Goal: Information Seeking & Learning: Learn about a topic

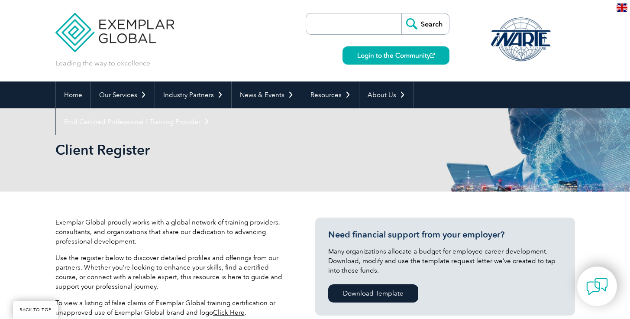
select select "Australia"
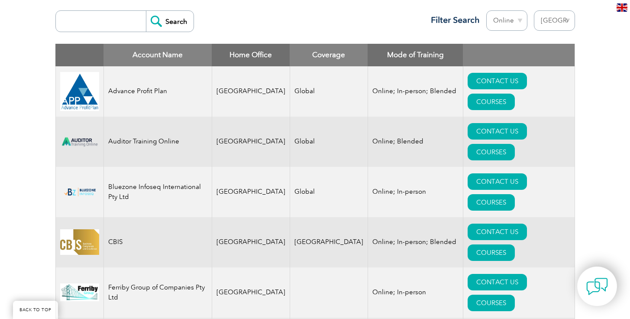
scroll to position [325, 0]
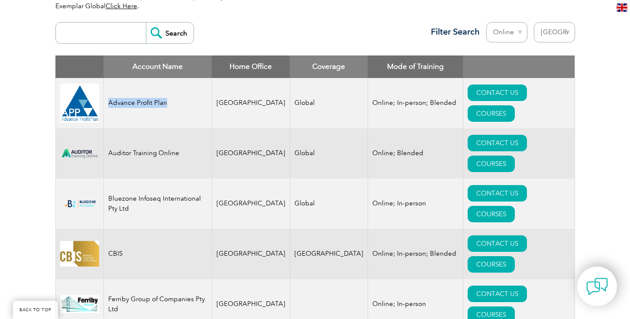
drag, startPoint x: 169, startPoint y: 101, endPoint x: 110, endPoint y: 102, distance: 58.9
click at [110, 102] on td "Advance Profit Plan" at bounding box center [158, 103] width 108 height 50
copy td "Advance Profit Plan"
drag, startPoint x: 181, startPoint y: 140, endPoint x: 109, endPoint y: 140, distance: 71.9
click at [109, 140] on td "Auditor Training Online" at bounding box center [158, 153] width 108 height 50
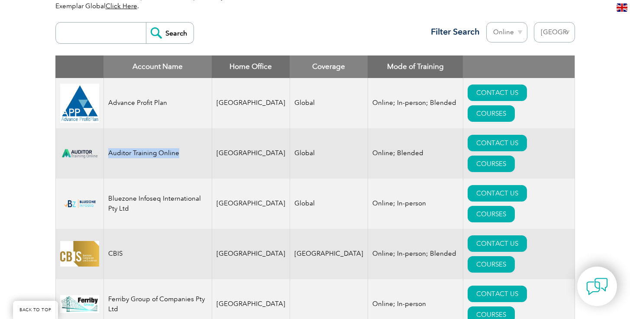
copy td "Auditor Training Online"
drag, startPoint x: 168, startPoint y: 103, endPoint x: 108, endPoint y: 98, distance: 60.0
click at [107, 98] on td "Advance Profit Plan" at bounding box center [158, 103] width 108 height 50
copy td "Advance Profit Plan"
drag, startPoint x: 110, startPoint y: 165, endPoint x: 136, endPoint y: 167, distance: 26.1
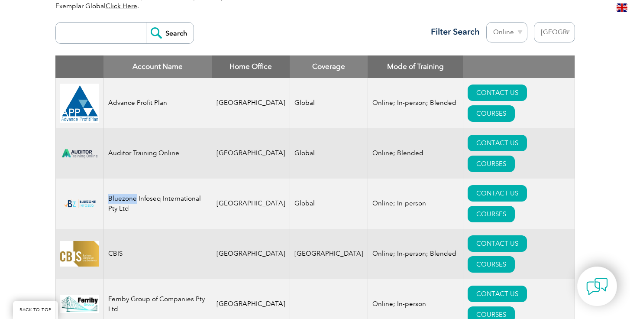
click at [136, 179] on td "Bluezone Infoseq International Pty Ltd" at bounding box center [158, 204] width 108 height 50
copy td "Bluezone"
drag, startPoint x: 124, startPoint y: 201, endPoint x: 110, endPoint y: 201, distance: 14.3
click at [110, 229] on td "CBIS" at bounding box center [158, 254] width 108 height 50
copy td "CBIS"
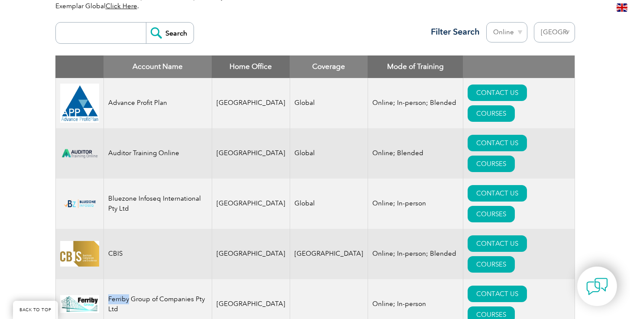
drag, startPoint x: 109, startPoint y: 228, endPoint x: 128, endPoint y: 229, distance: 19.1
click at [128, 279] on td "Ferriby Group of Companies Pty Ltd" at bounding box center [158, 304] width 108 height 50
copy td "Ferriby"
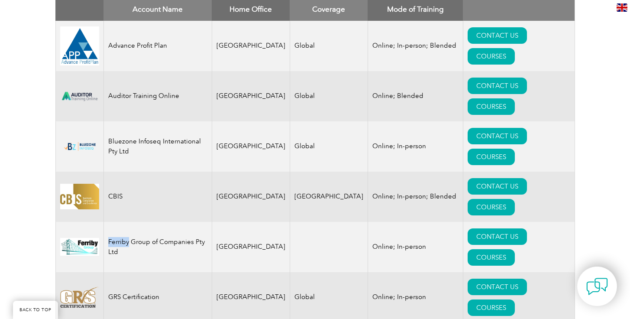
scroll to position [386, 0]
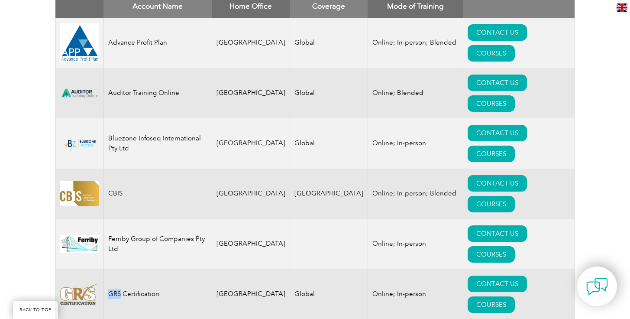
drag, startPoint x: 109, startPoint y: 202, endPoint x: 120, endPoint y: 203, distance: 10.8
click at [120, 269] on td "GRS Certification" at bounding box center [158, 294] width 108 height 50
copy td "GRS"
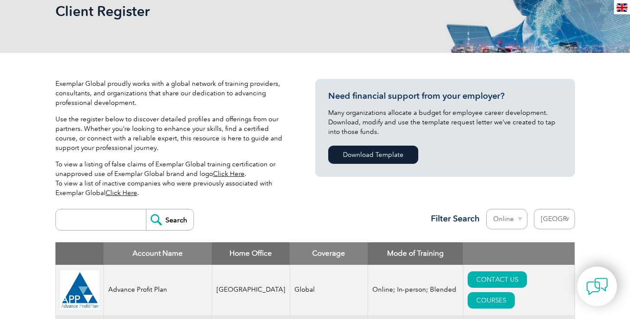
scroll to position [0, 0]
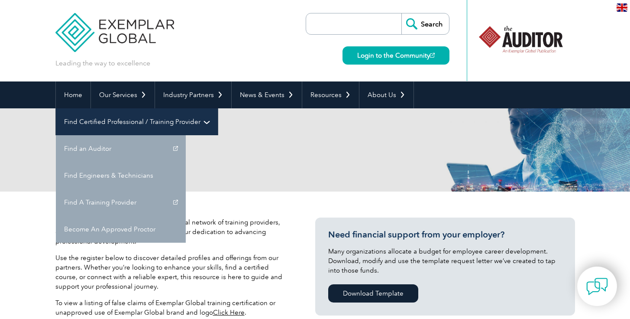
click at [218, 108] on link "Find Certified Professional / Training Provider" at bounding box center [137, 121] width 162 height 27
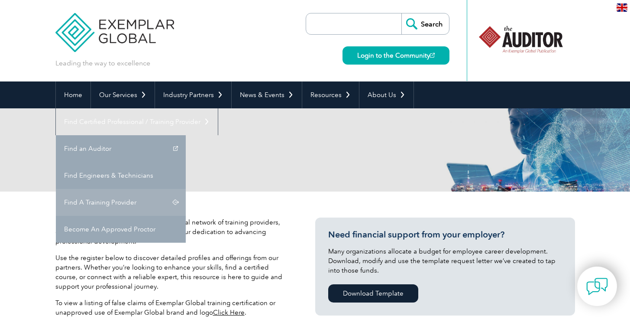
click at [186, 189] on link "Find A Training Provider" at bounding box center [121, 202] width 130 height 27
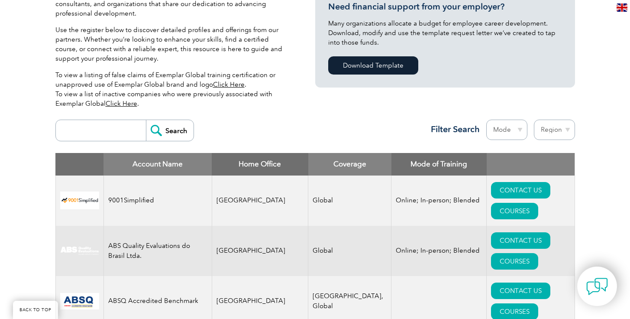
scroll to position [237, 0]
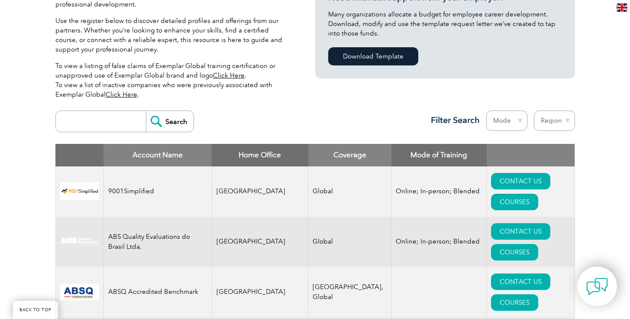
click at [539, 127] on select "Region Australia Bahrain Bangladesh Brazil Canada Colombia Dominican Republic E…" at bounding box center [554, 120] width 41 height 20
select select "[GEOGRAPHIC_DATA]"
click at [534, 110] on select "Region Australia Bahrain Bangladesh Brazil Canada Colombia Dominican Republic E…" at bounding box center [554, 120] width 41 height 20
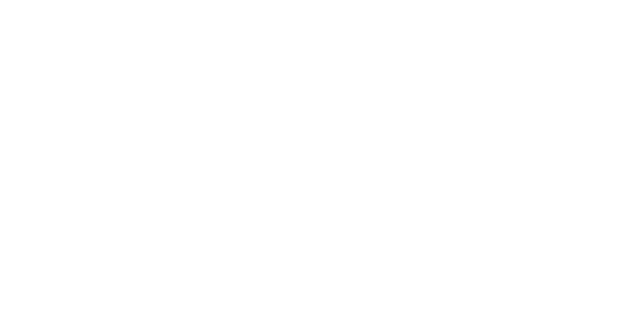
select select "[GEOGRAPHIC_DATA]"
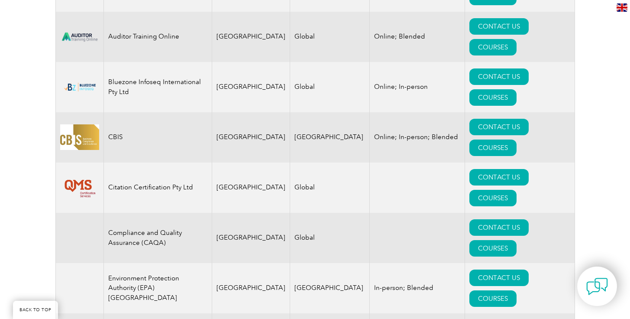
scroll to position [443, 0]
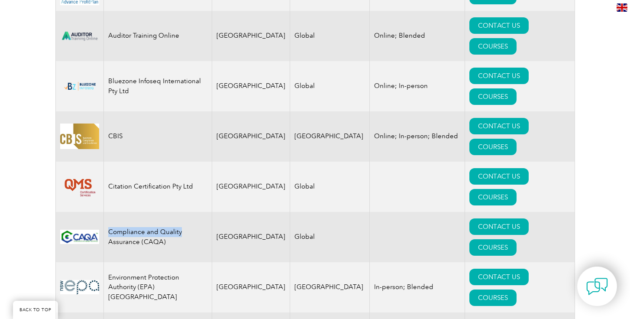
drag, startPoint x: 107, startPoint y: 148, endPoint x: 179, endPoint y: 150, distance: 72.0
click at [179, 212] on td "Compliance and Quality Assurance (CAQA)" at bounding box center [158, 237] width 108 height 50
copy td "Compliance and Quality"
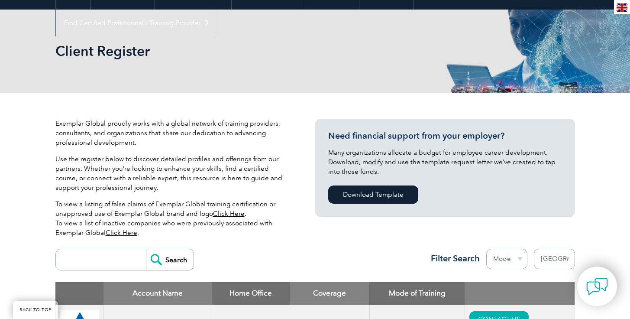
scroll to position [0, 0]
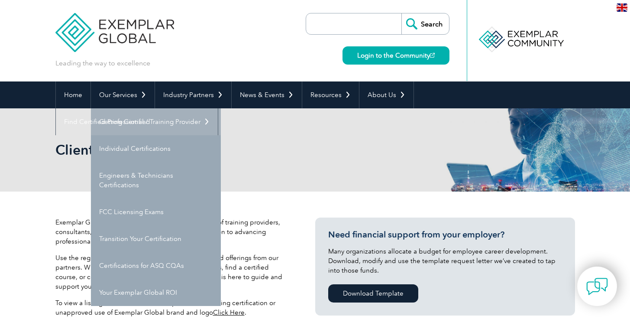
click at [132, 119] on link "Getting Certified" at bounding box center [156, 121] width 130 height 27
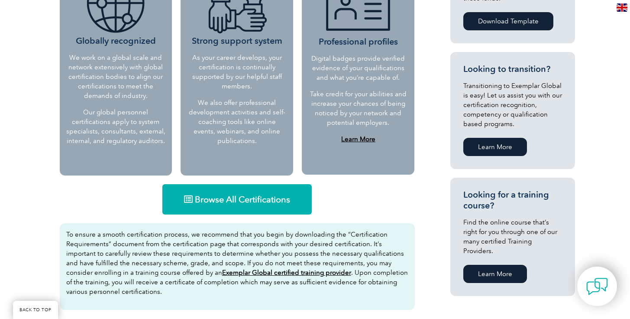
scroll to position [452, 0]
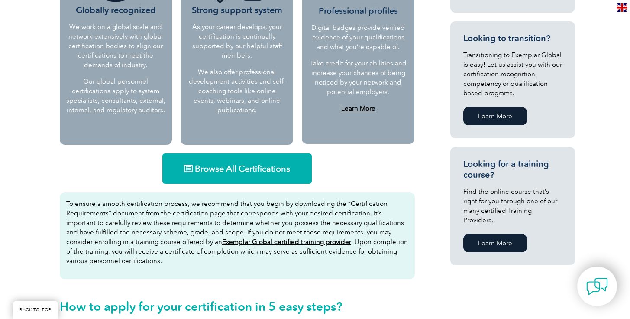
click at [210, 166] on span "Browse All Certifications" at bounding box center [242, 168] width 95 height 9
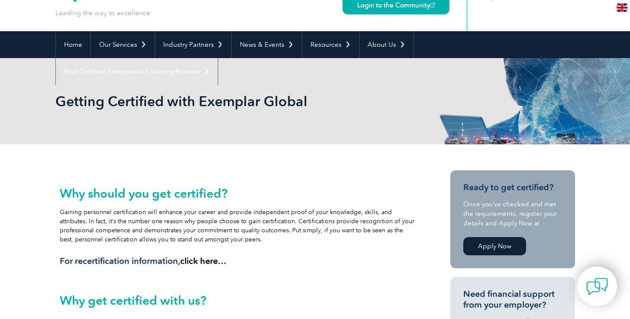
scroll to position [0, 0]
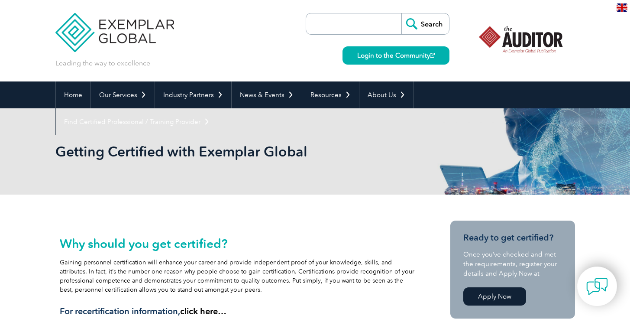
click at [336, 26] on input "search" at bounding box center [356, 23] width 91 height 21
type input "19011"
click at [402, 13] on input "Search" at bounding box center [426, 23] width 48 height 21
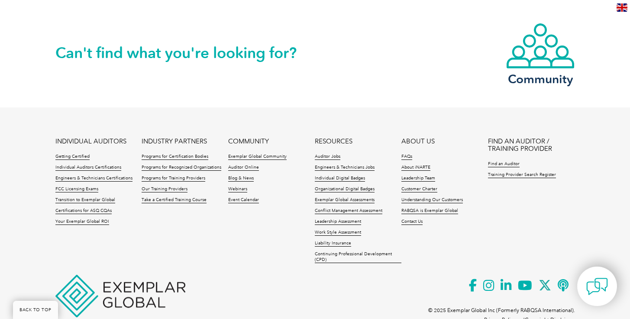
scroll to position [907, 0]
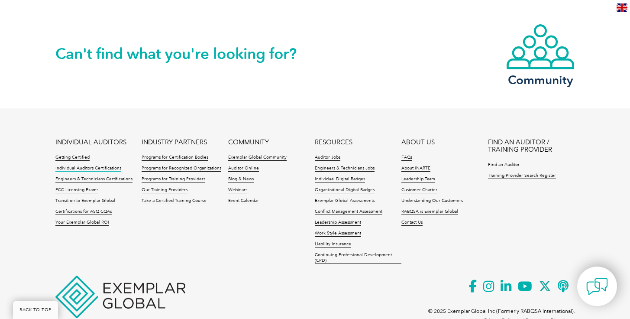
click at [114, 166] on link "Individual Auditors Certifications" at bounding box center [88, 169] width 66 height 6
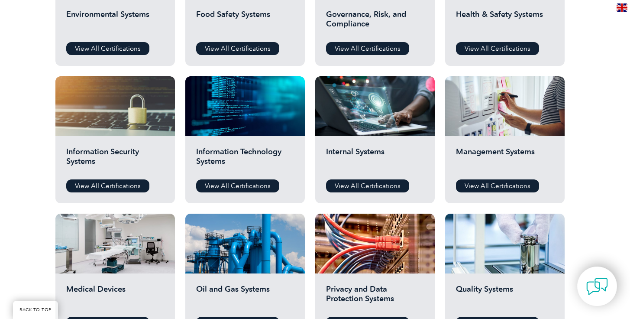
scroll to position [352, 0]
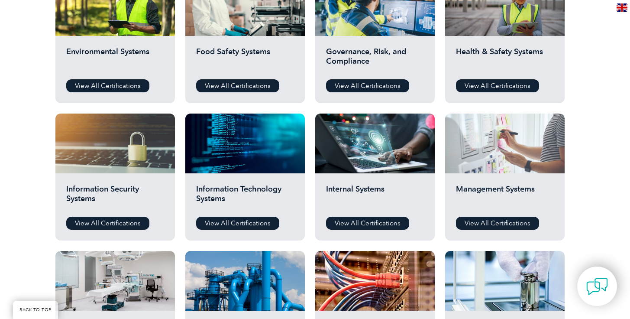
click at [494, 162] on div at bounding box center [505, 144] width 120 height 60
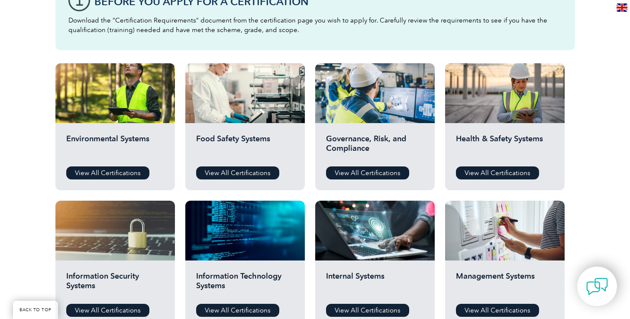
scroll to position [266, 0]
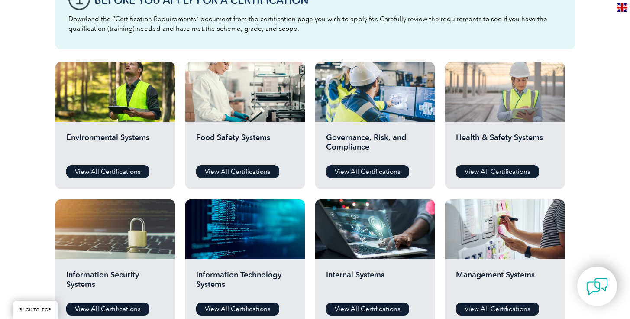
click at [490, 98] on div at bounding box center [505, 92] width 120 height 60
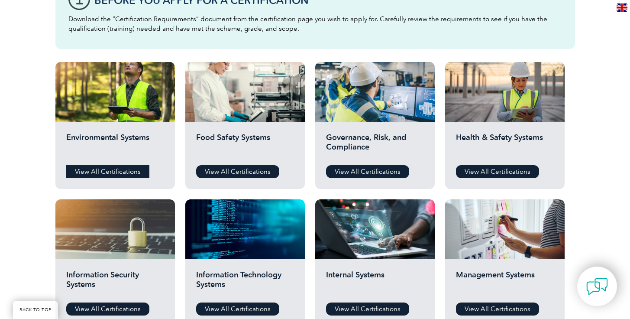
click at [128, 166] on link "View All Certifications" at bounding box center [107, 171] width 83 height 13
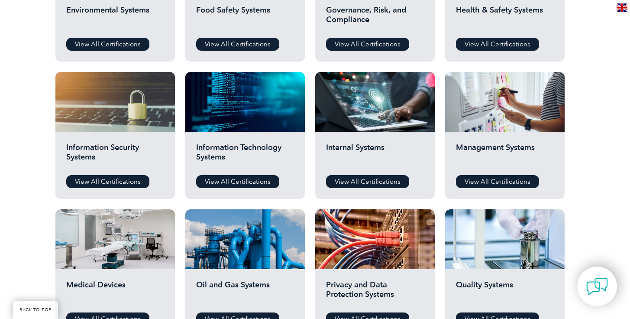
scroll to position [411, 0]
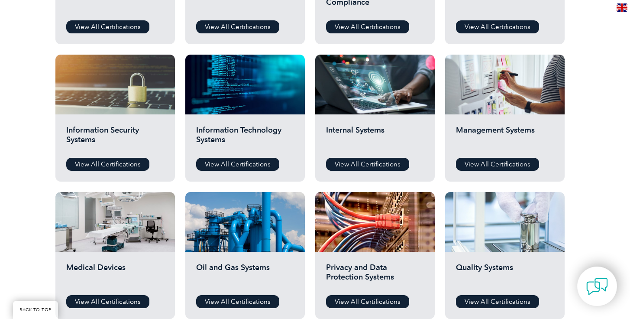
click at [462, 222] on div at bounding box center [505, 222] width 120 height 60
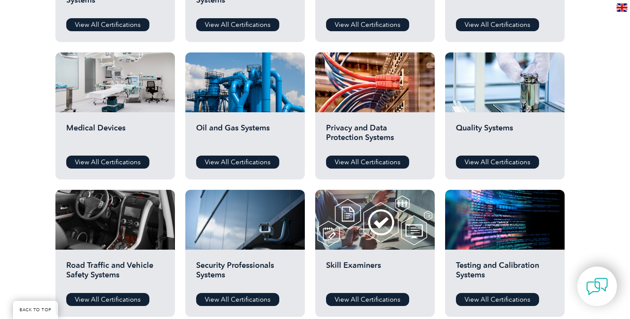
scroll to position [552, 0]
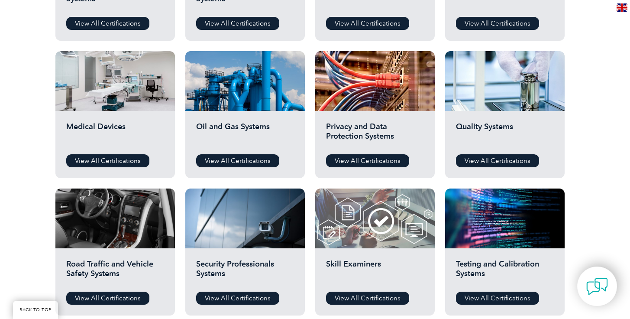
click at [375, 217] on div at bounding box center [375, 218] width 120 height 60
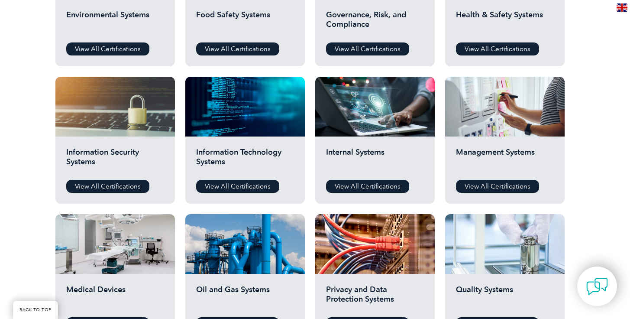
scroll to position [387, 0]
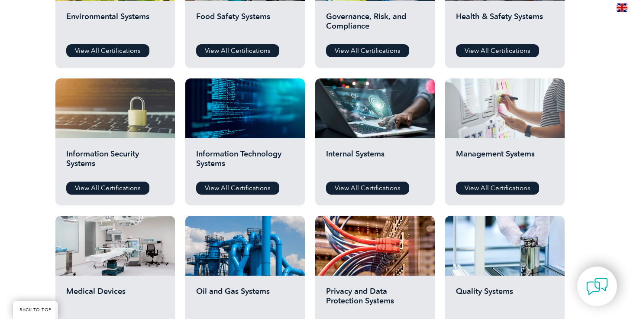
click at [497, 122] on div at bounding box center [505, 108] width 120 height 60
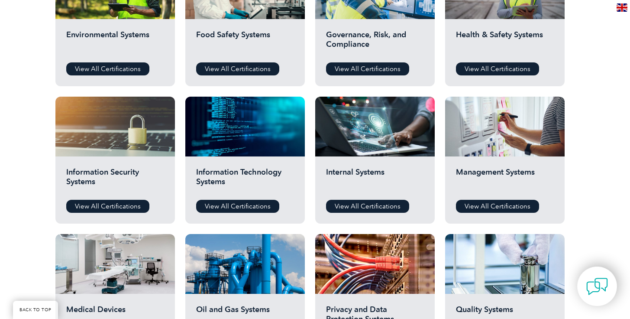
scroll to position [341, 0]
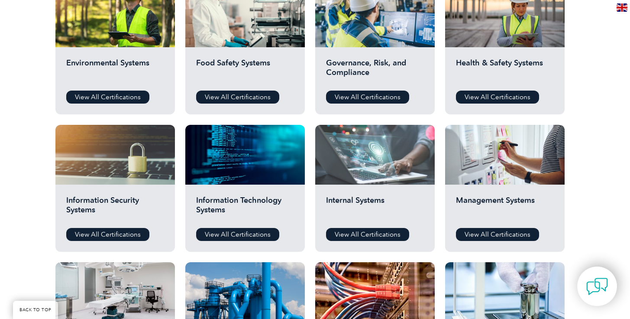
click at [349, 175] on div at bounding box center [375, 155] width 120 height 60
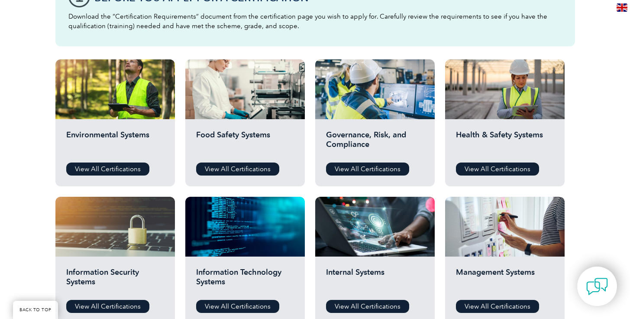
scroll to position [257, 0]
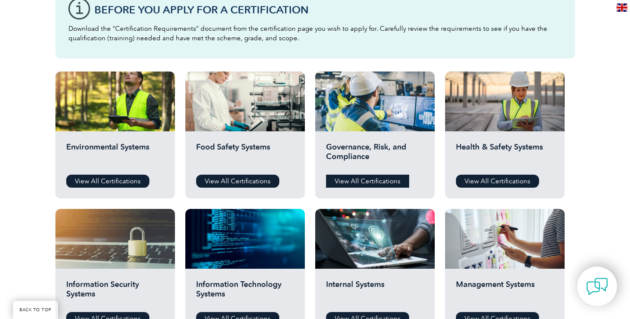
click at [358, 175] on link "View All Certifications" at bounding box center [367, 181] width 83 height 13
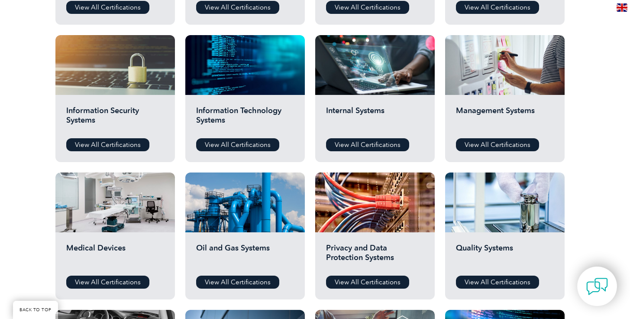
scroll to position [432, 0]
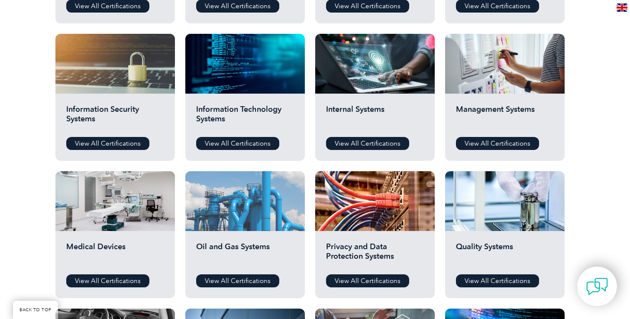
click at [249, 217] on div at bounding box center [245, 201] width 120 height 60
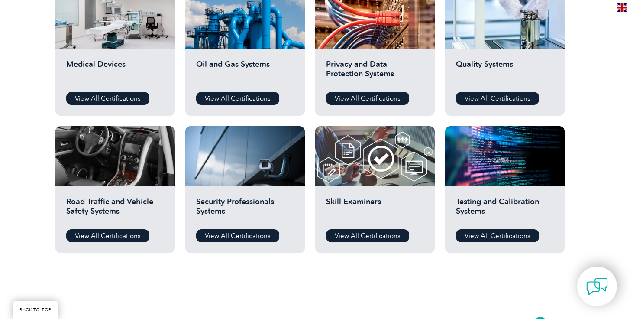
scroll to position [615, 0]
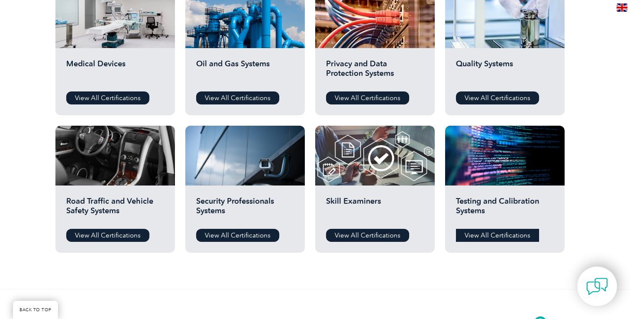
click at [494, 237] on link "View All Certifications" at bounding box center [497, 235] width 83 height 13
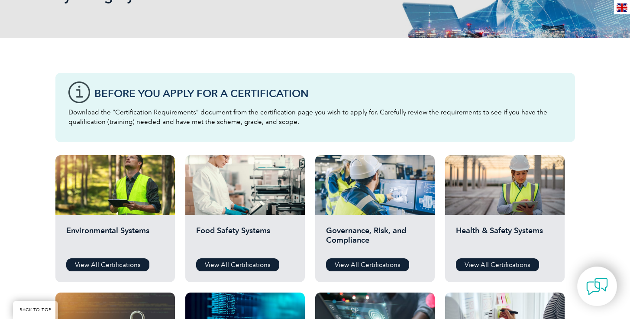
scroll to position [174, 0]
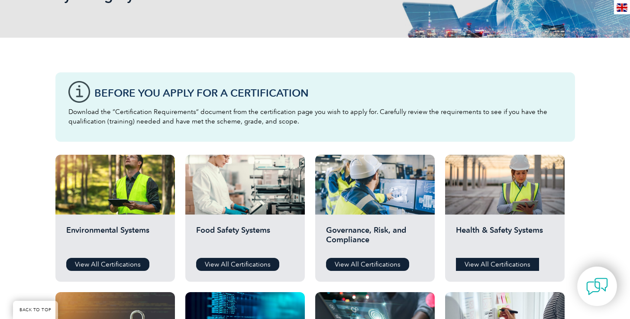
click at [468, 266] on link "View All Certifications" at bounding box center [497, 264] width 83 height 13
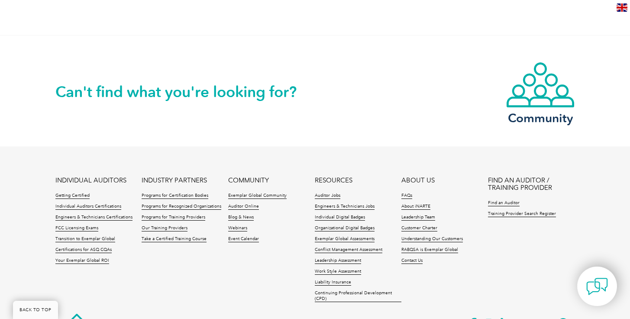
scroll to position [775, 0]
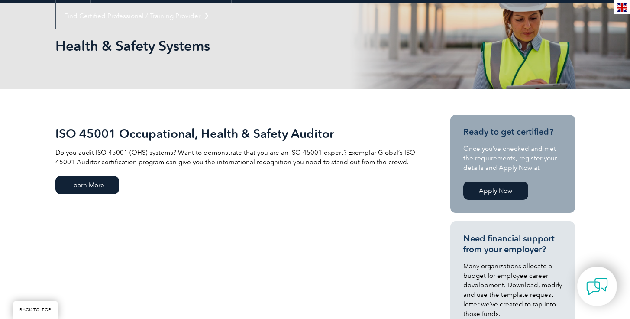
scroll to position [120, 0]
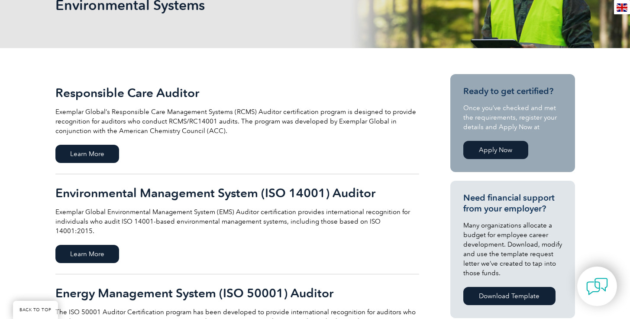
scroll to position [146, 0]
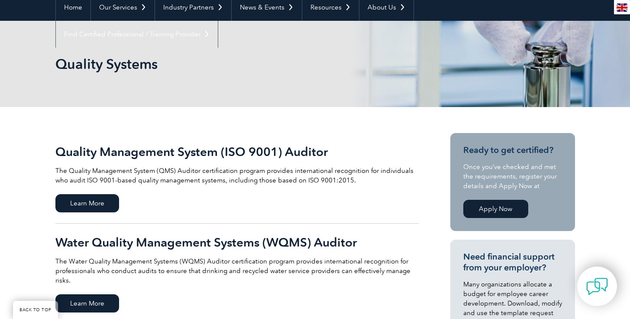
scroll to position [170, 0]
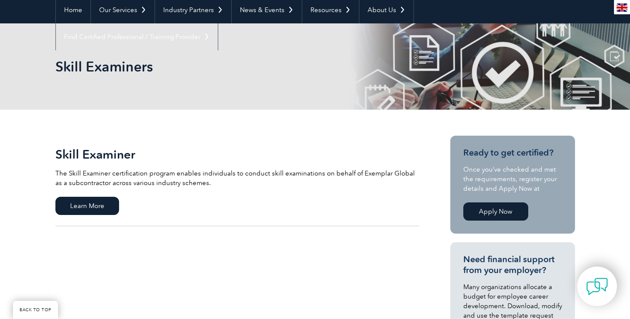
scroll to position [87, 0]
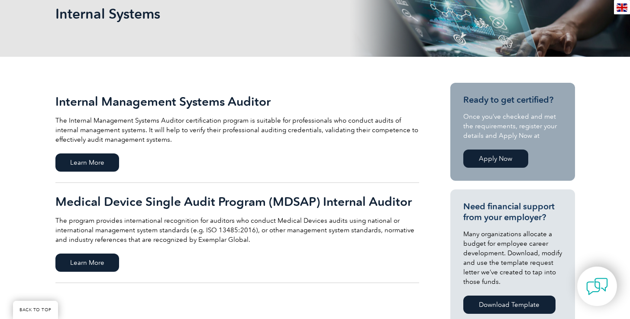
scroll to position [141, 0]
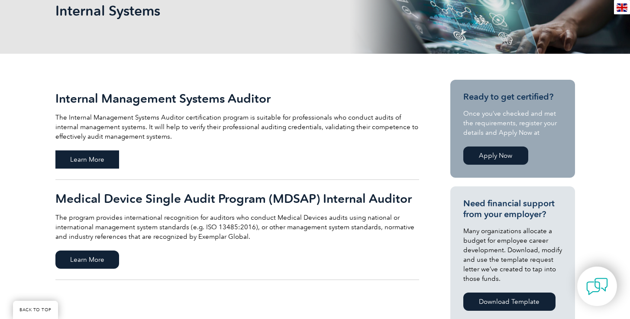
click at [105, 152] on span "Learn More" at bounding box center [87, 159] width 64 height 18
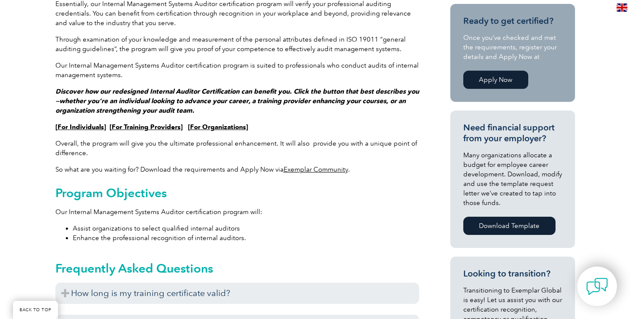
scroll to position [284, 0]
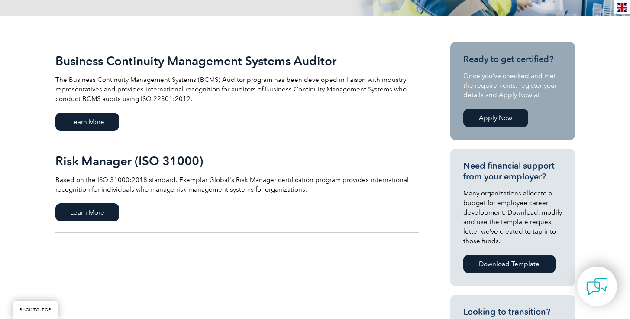
scroll to position [181, 0]
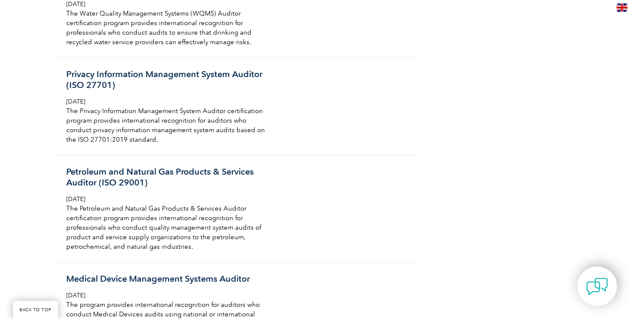
scroll to position [1058, 0]
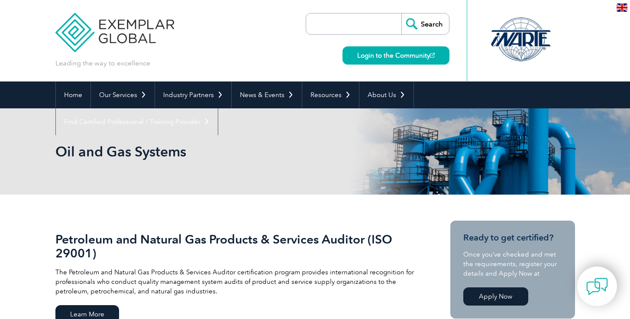
scroll to position [61, 0]
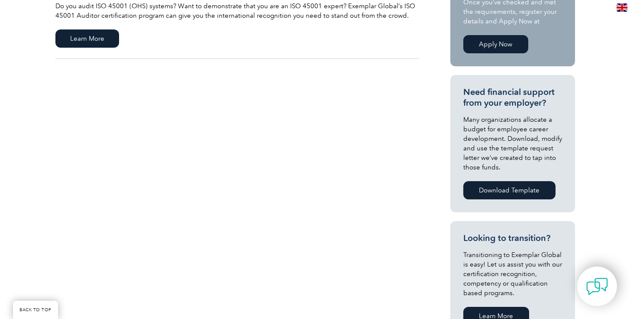
scroll to position [223, 0]
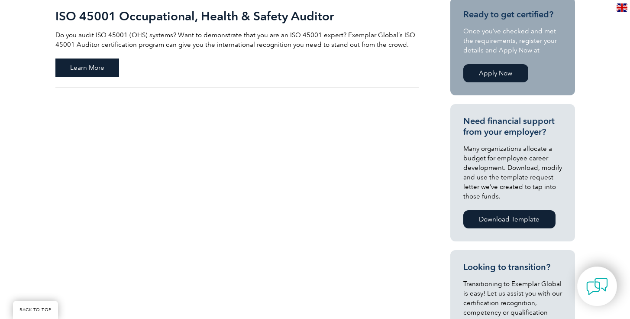
click at [99, 74] on span "Learn More" at bounding box center [87, 67] width 64 height 18
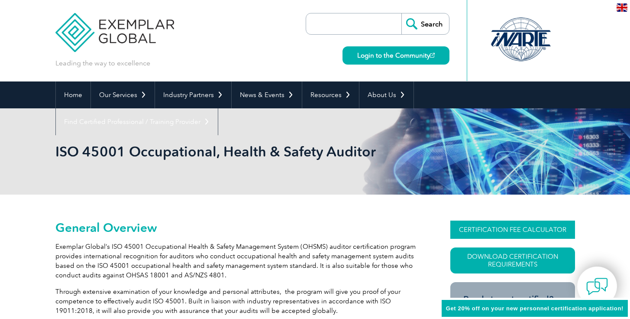
scroll to position [60, 0]
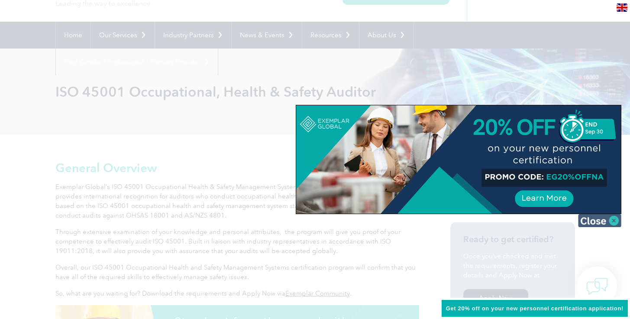
click at [603, 223] on img at bounding box center [599, 220] width 43 height 13
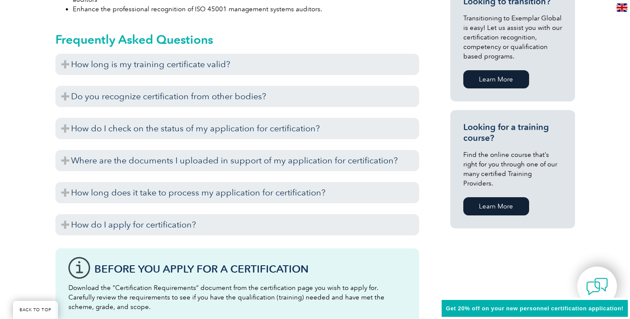
scroll to position [553, 0]
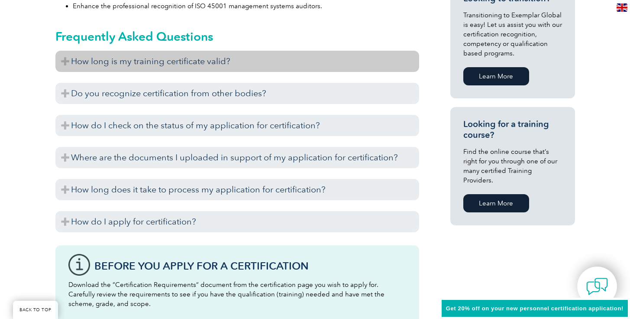
click at [149, 61] on h3 "How long is my training certificate valid?" at bounding box center [237, 61] width 364 height 21
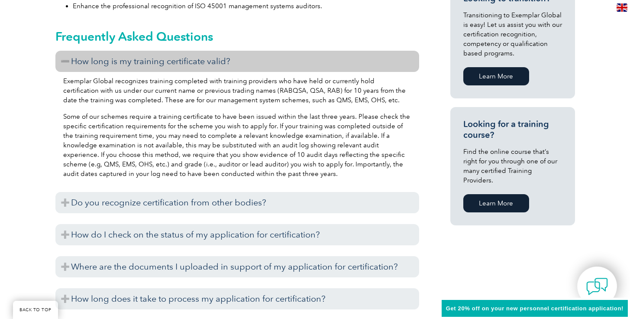
click at [149, 61] on h3 "How long is my training certificate valid?" at bounding box center [237, 61] width 364 height 21
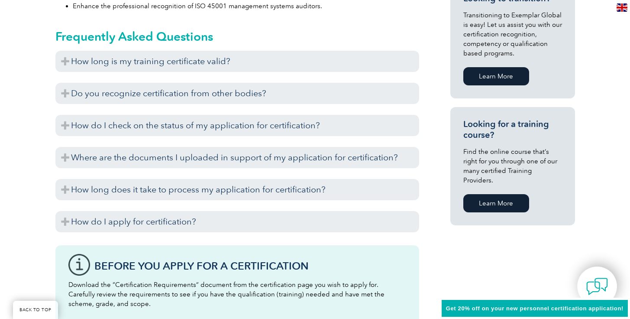
click at [154, 49] on div "Frequently Asked Questions How long is my training certificate valid? Exemplar …" at bounding box center [237, 127] width 364 height 219
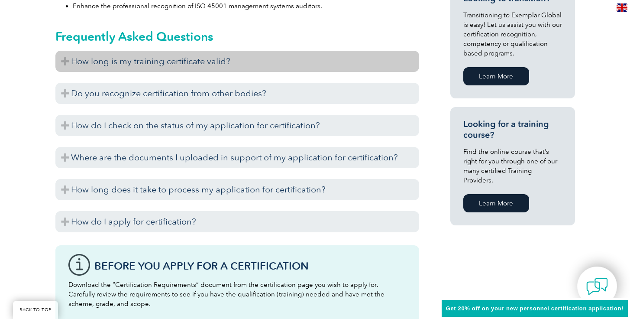
click at [154, 61] on h3 "How long is my training certificate valid?" at bounding box center [237, 61] width 364 height 21
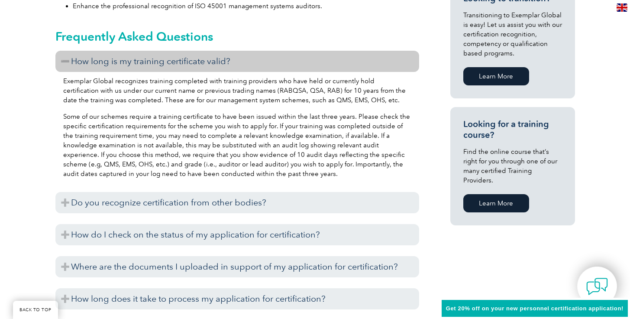
click at [155, 61] on h3 "How long is my training certificate valid?" at bounding box center [237, 61] width 364 height 21
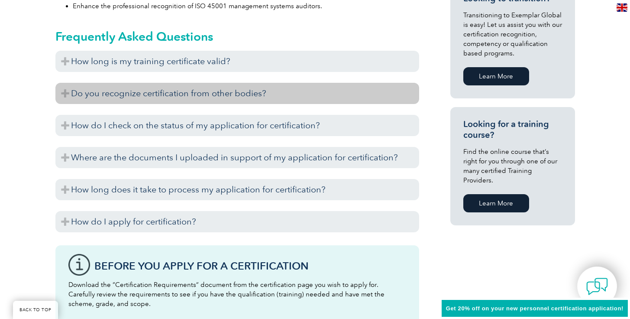
click at [149, 89] on h3 "Do you recognize certification from other bodies?" at bounding box center [237, 93] width 364 height 21
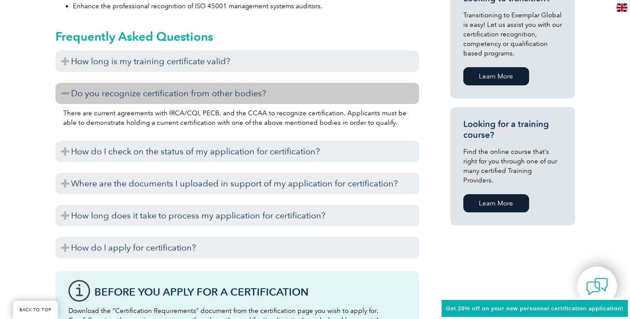
click at [149, 89] on h3 "Do you recognize certification from other bodies?" at bounding box center [237, 93] width 364 height 21
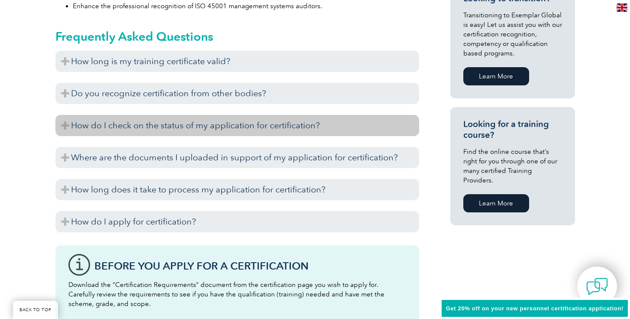
click at [149, 120] on h3 "How do I check on the status of my application for certification?" at bounding box center [237, 125] width 364 height 21
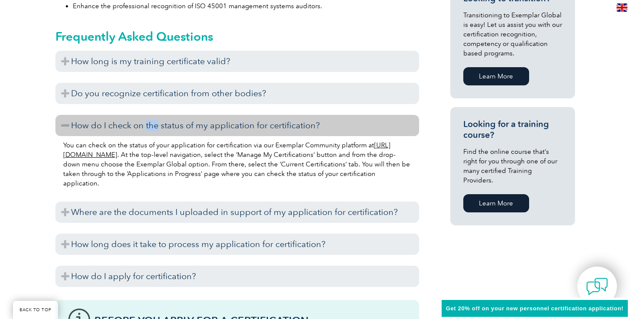
click at [149, 120] on h3 "How do I check on the status of my application for certification?" at bounding box center [237, 125] width 364 height 21
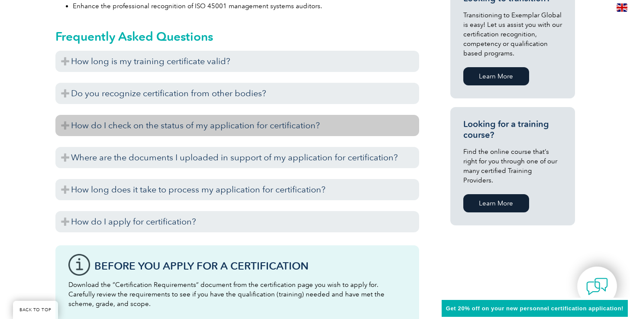
click at [134, 221] on h3 "How do I apply for certification?" at bounding box center [237, 221] width 364 height 21
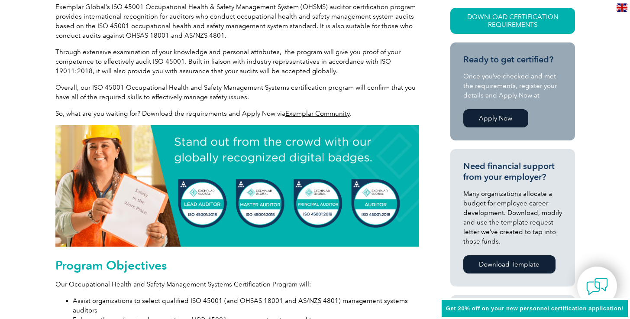
scroll to position [0, 0]
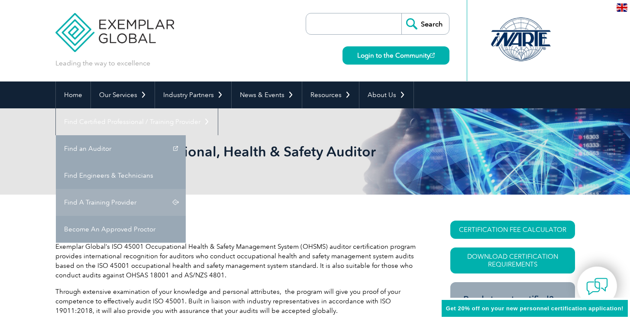
click at [186, 189] on link "Find A Training Provider" at bounding box center [121, 202] width 130 height 27
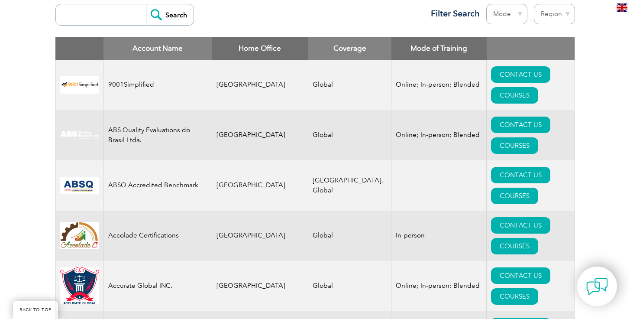
scroll to position [235, 0]
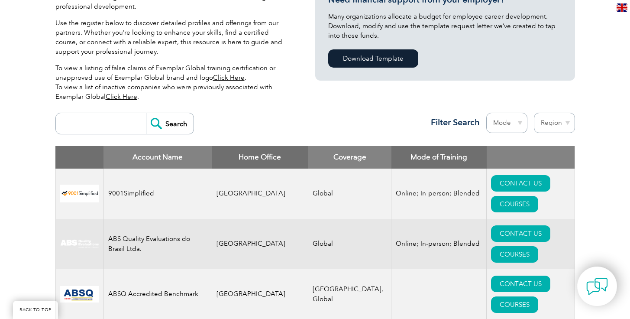
click at [512, 124] on select "Mode Online In-person Blended" at bounding box center [507, 123] width 41 height 20
select select "Online"
click at [487, 113] on select "Mode Online In-person Blended" at bounding box center [507, 123] width 41 height 20
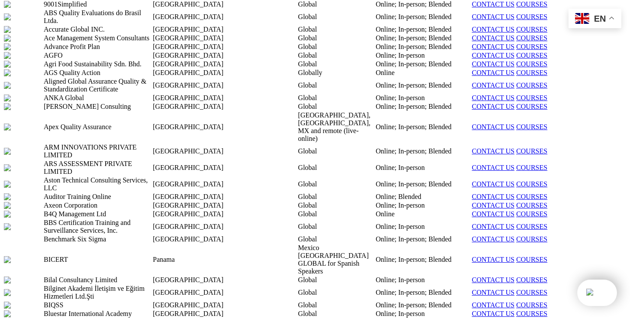
scroll to position [257, 0]
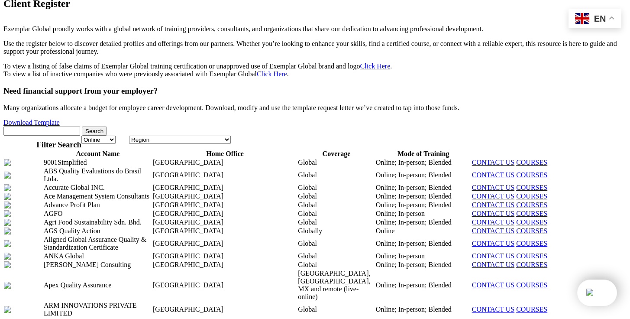
click at [231, 136] on select "Region Australia Bahrain Bangladesh Brazil Canada Colombia Dominican Republic E…" at bounding box center [180, 140] width 102 height 8
select select "[GEOGRAPHIC_DATA]"
click at [231, 136] on select "Region Australia Bahrain Bangladesh Brazil Canada Colombia Dominican Republic E…" at bounding box center [180, 140] width 102 height 8
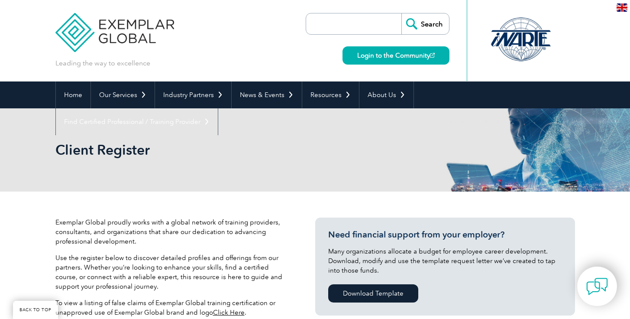
select select "[GEOGRAPHIC_DATA]"
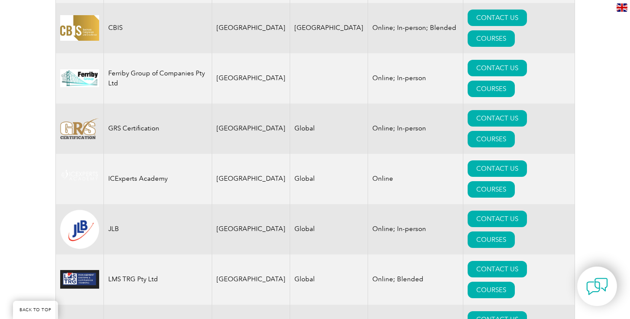
scroll to position [554, 0]
